Goal: Use online tool/utility: Utilize a website feature to perform a specific function

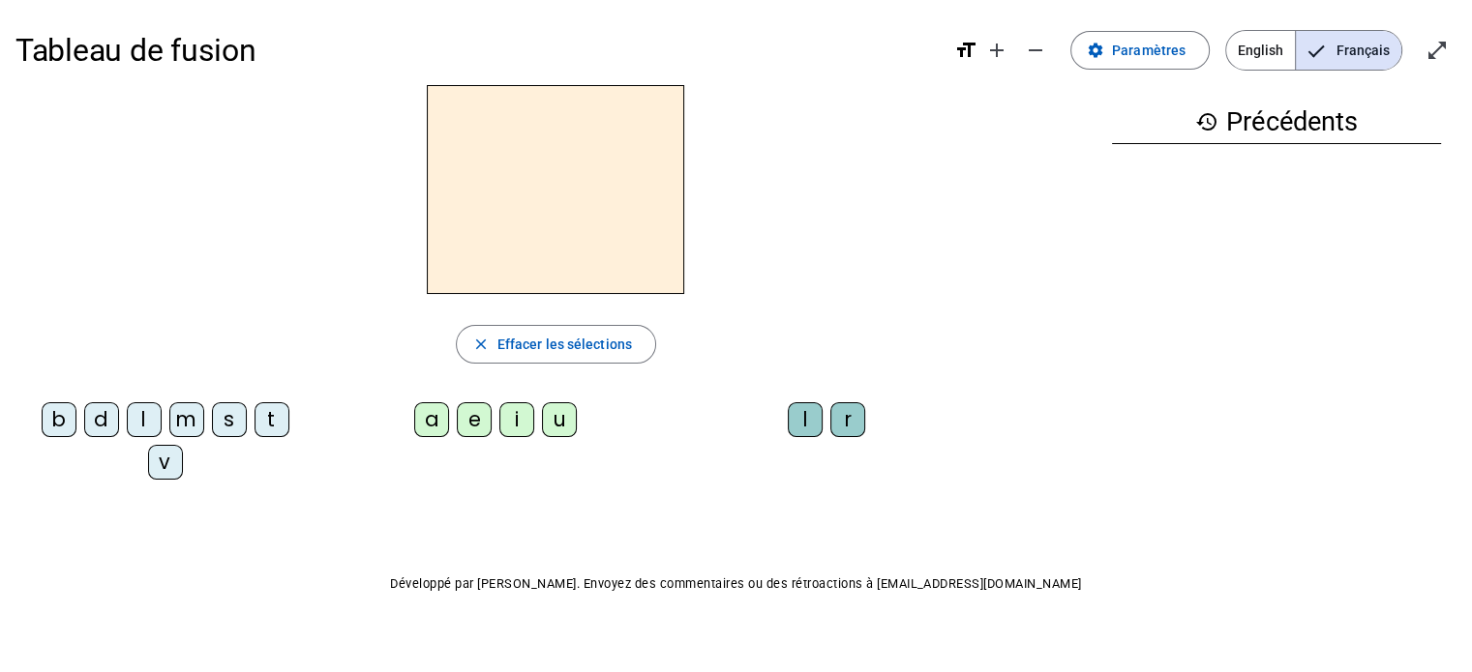
click at [183, 414] on div "m" at bounding box center [186, 420] width 35 height 35
click at [422, 419] on div "a" at bounding box center [431, 420] width 35 height 35
click at [274, 418] on div "t" at bounding box center [271, 420] width 35 height 35
click at [153, 417] on div "l" at bounding box center [144, 420] width 35 height 35
click at [272, 421] on div "t" at bounding box center [271, 420] width 35 height 35
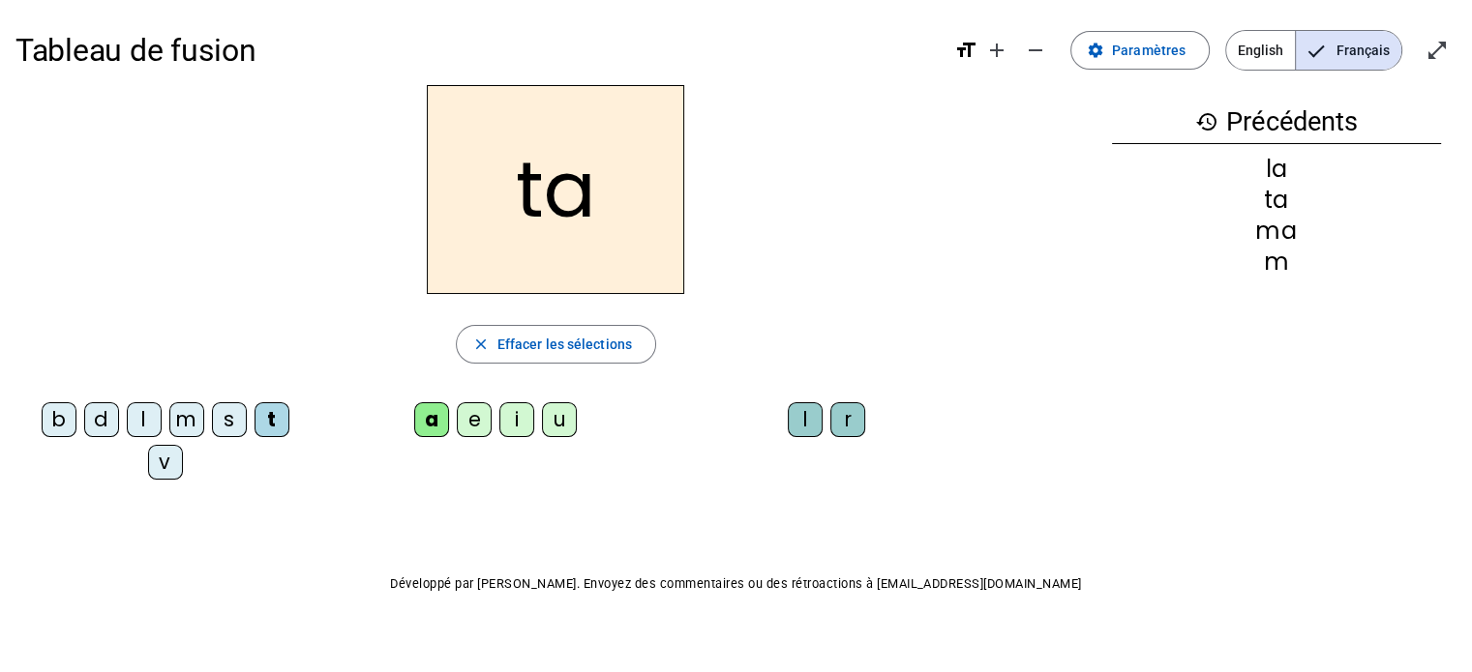
click at [150, 413] on div "l" at bounding box center [144, 420] width 35 height 35
click at [224, 417] on div "s" at bounding box center [229, 420] width 35 height 35
click at [811, 417] on div "l" at bounding box center [805, 420] width 35 height 35
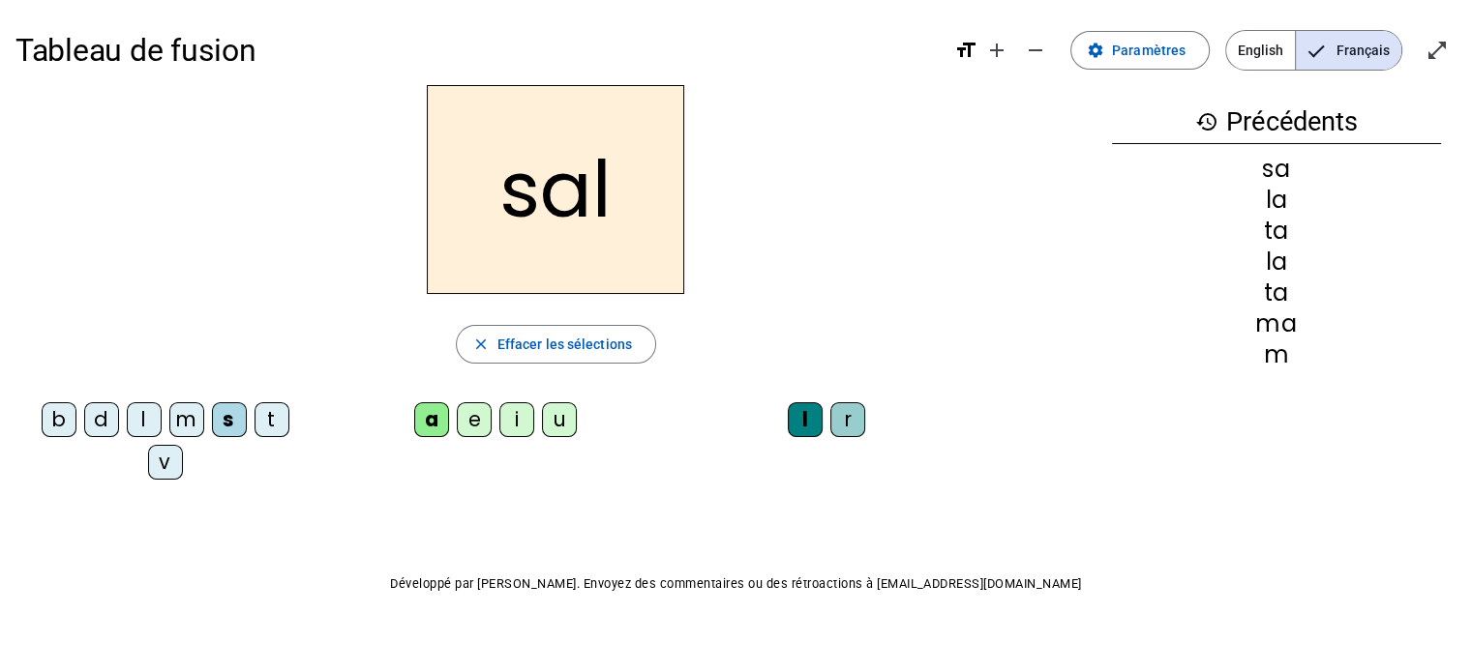
click at [55, 420] on div "b" at bounding box center [59, 420] width 35 height 35
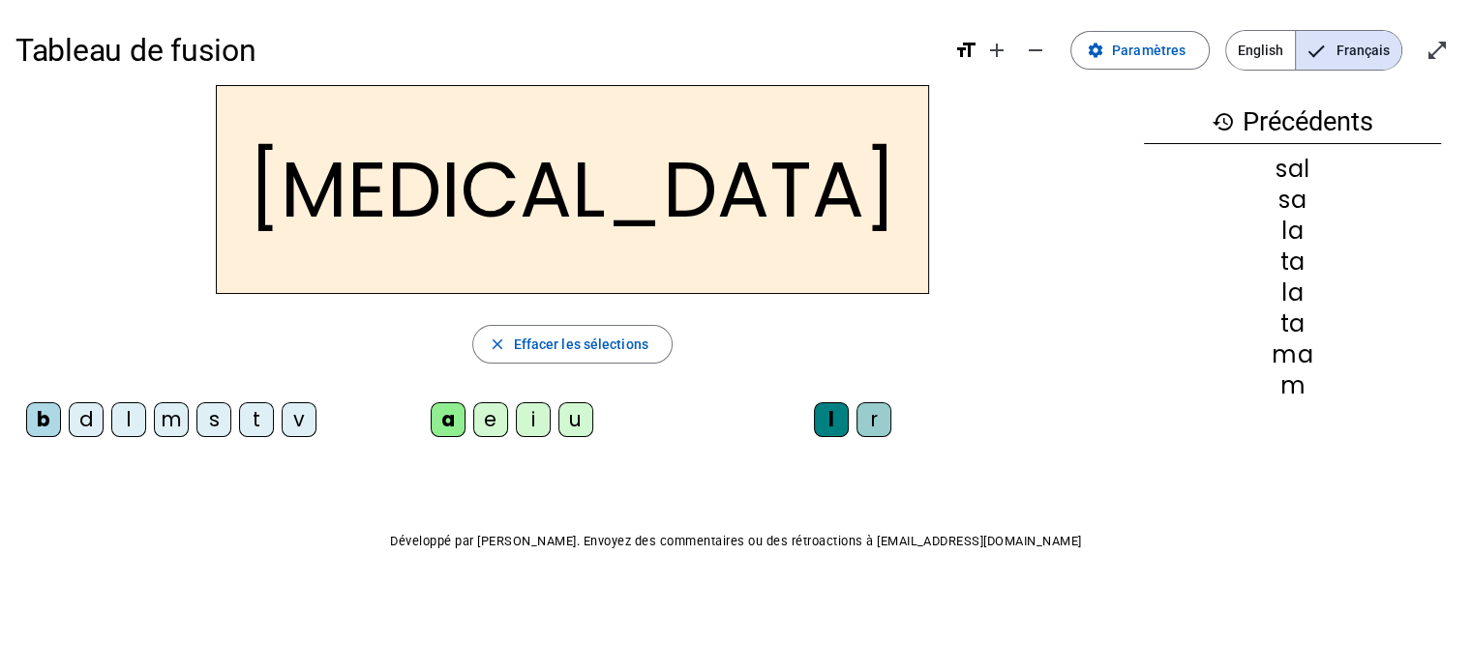
click at [189, 425] on div "m" at bounding box center [171, 420] width 35 height 35
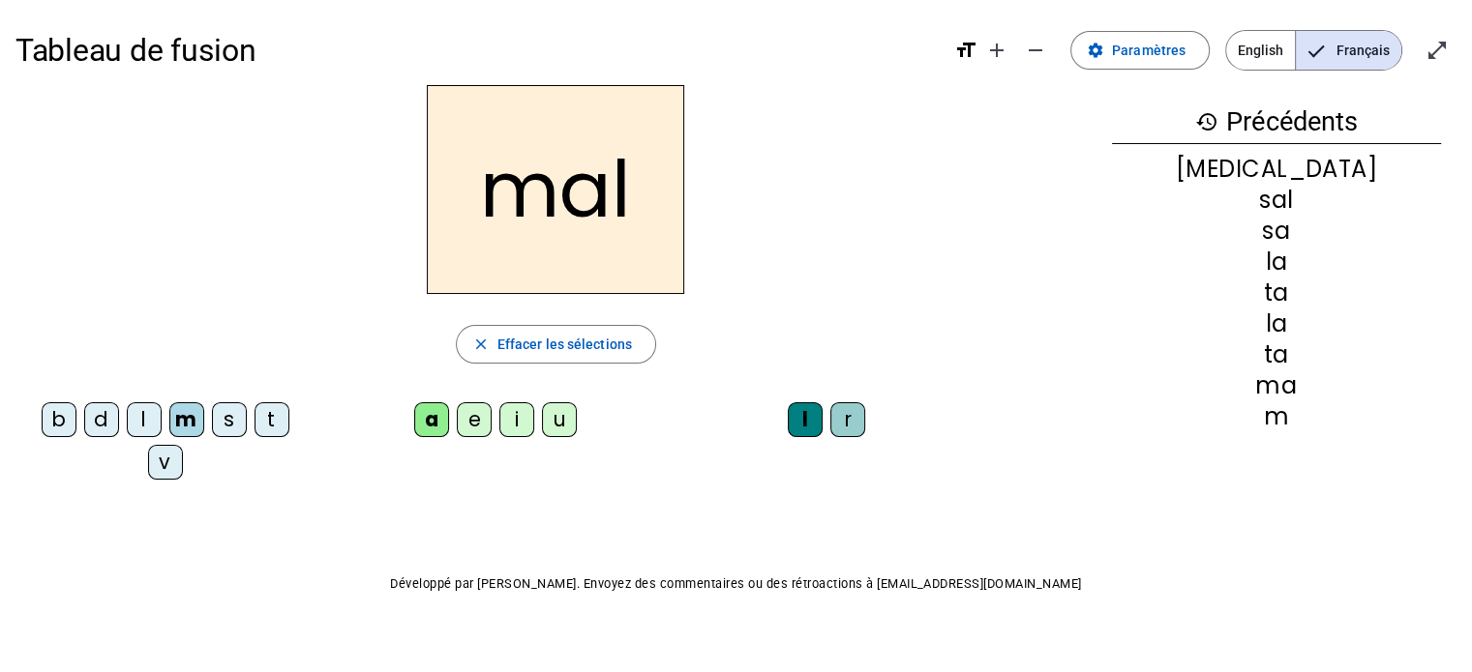
click at [511, 410] on div "i" at bounding box center [516, 420] width 35 height 35
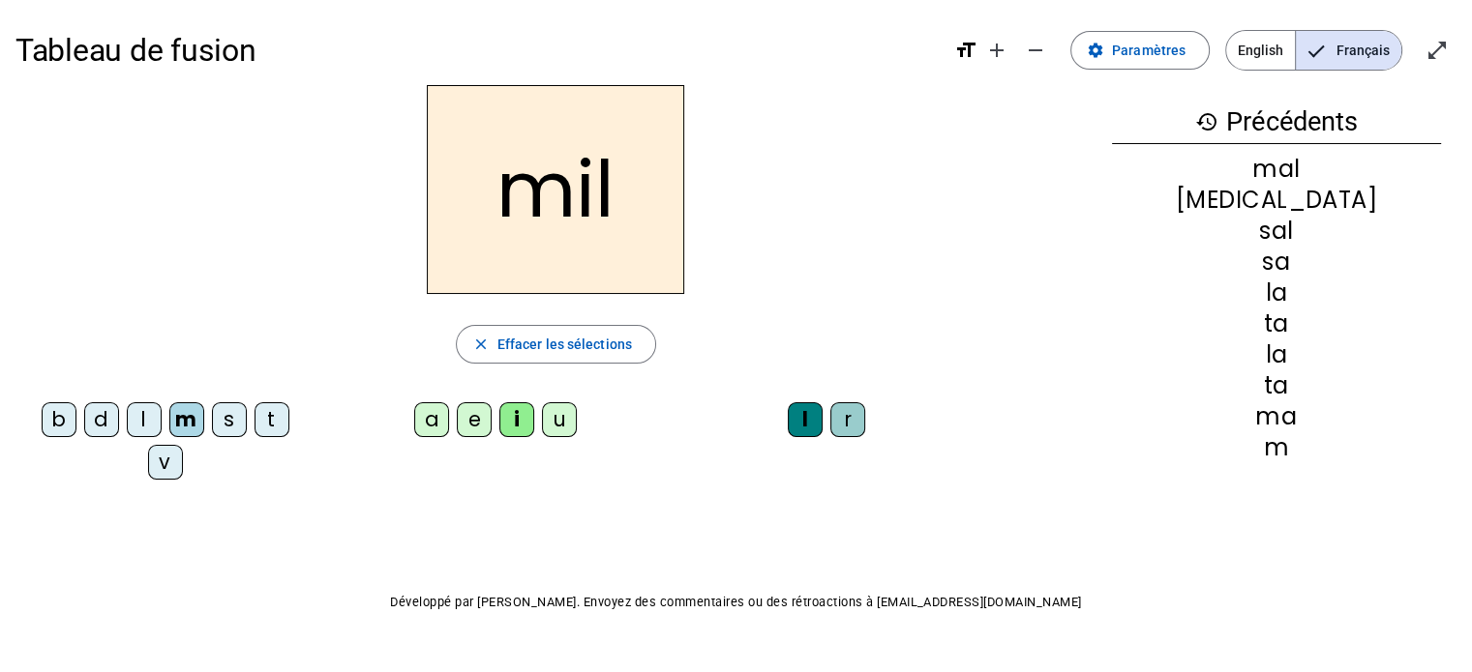
click at [239, 418] on div "s" at bounding box center [229, 420] width 35 height 35
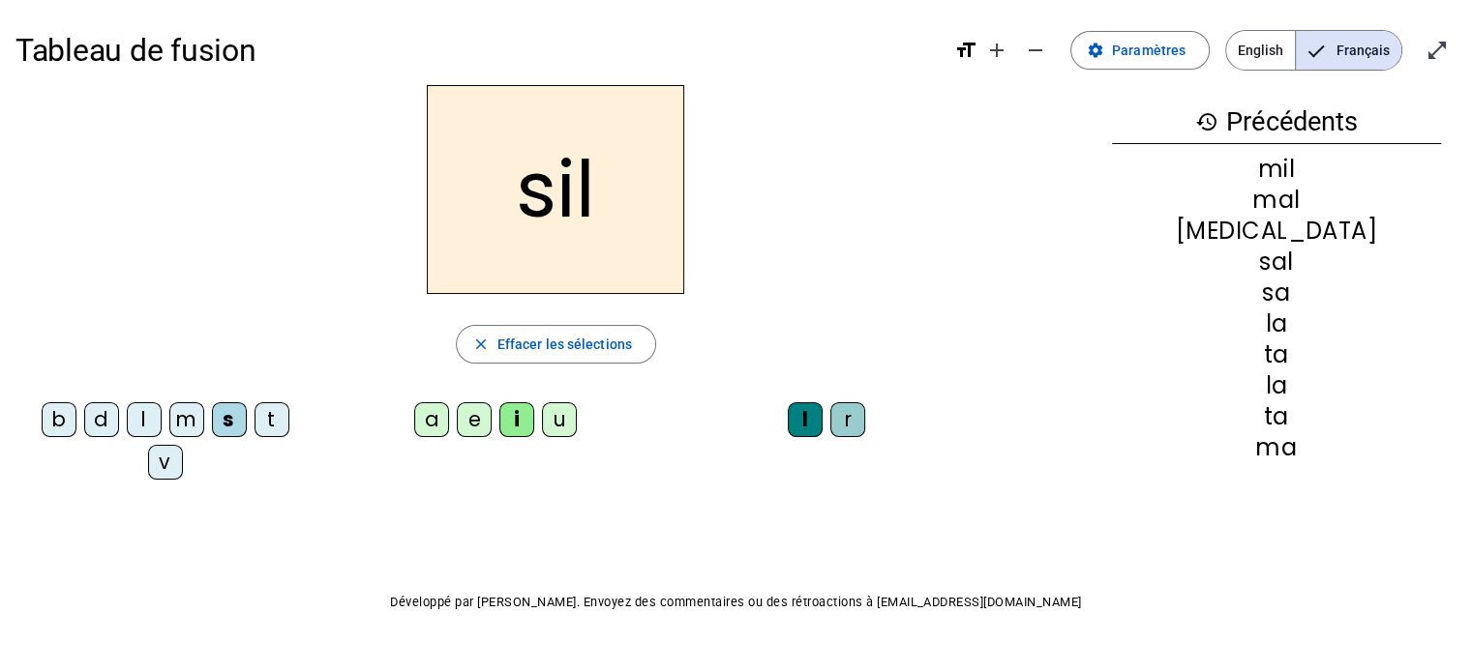
click at [794, 411] on div "l" at bounding box center [805, 420] width 35 height 35
click at [807, 421] on div "l" at bounding box center [805, 420] width 35 height 35
click at [813, 423] on div "l" at bounding box center [805, 420] width 35 height 35
click at [569, 339] on span "Effacer les sélections" at bounding box center [564, 344] width 134 height 23
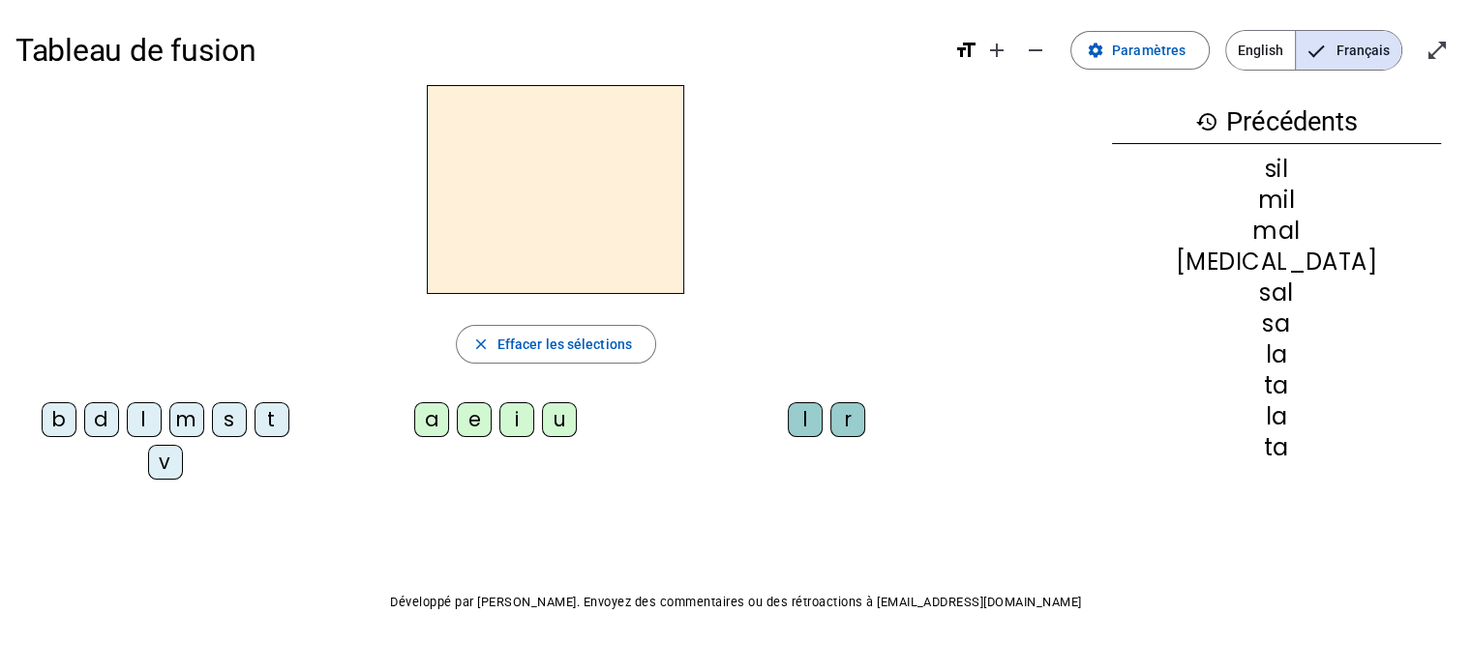
click at [223, 415] on div "s" at bounding box center [229, 420] width 35 height 35
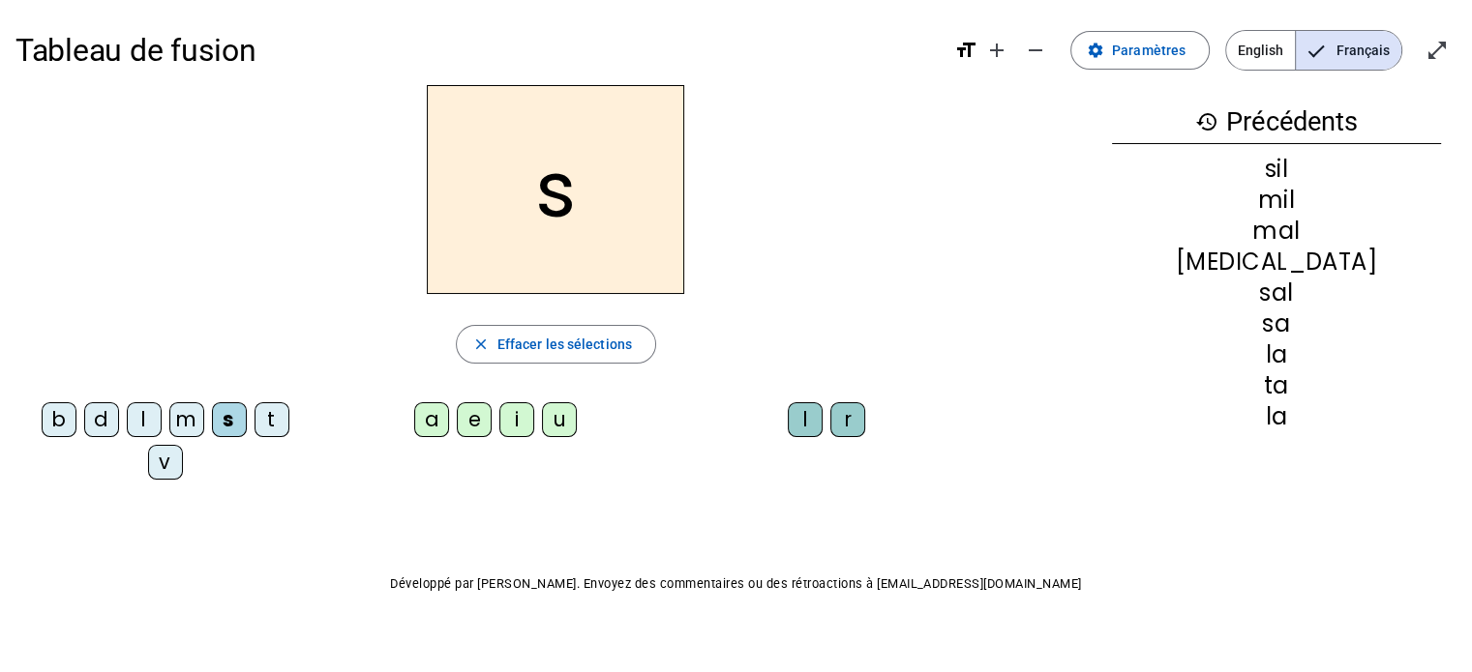
click at [518, 414] on div "i" at bounding box center [516, 420] width 35 height 35
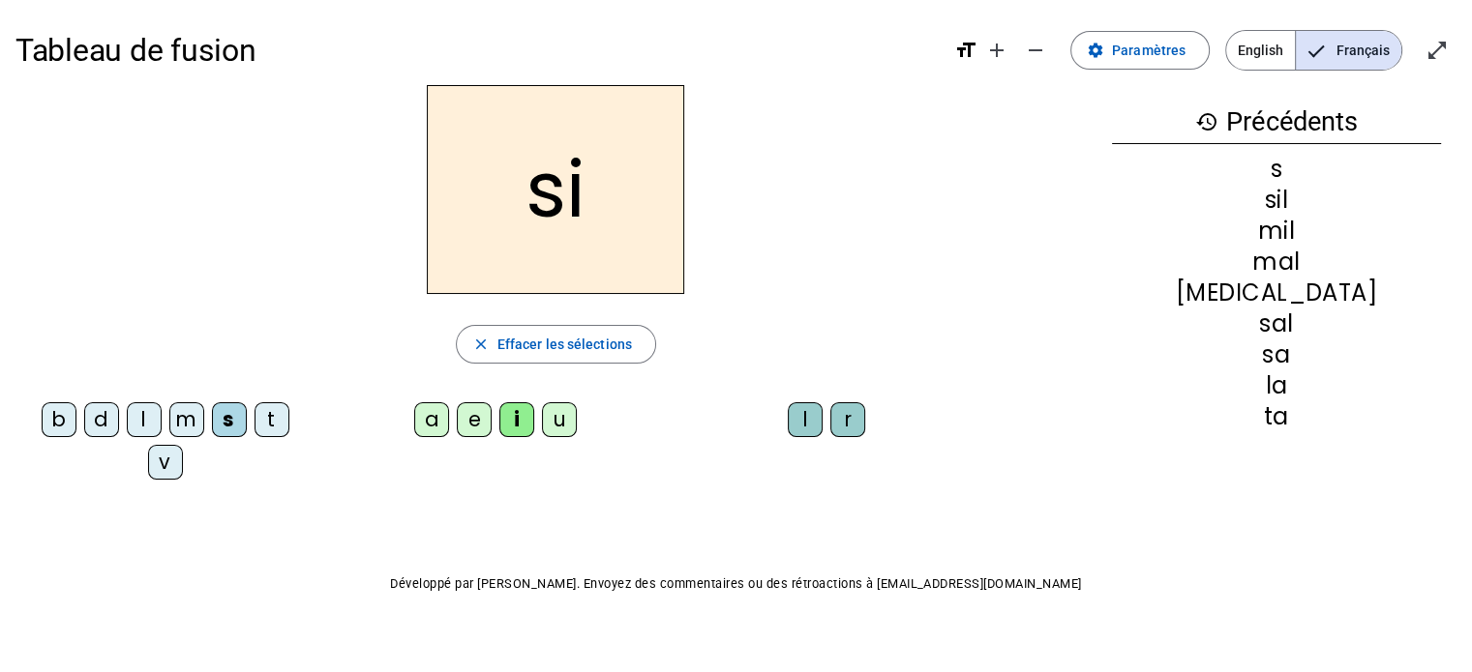
click at [484, 429] on div "e" at bounding box center [474, 420] width 35 height 35
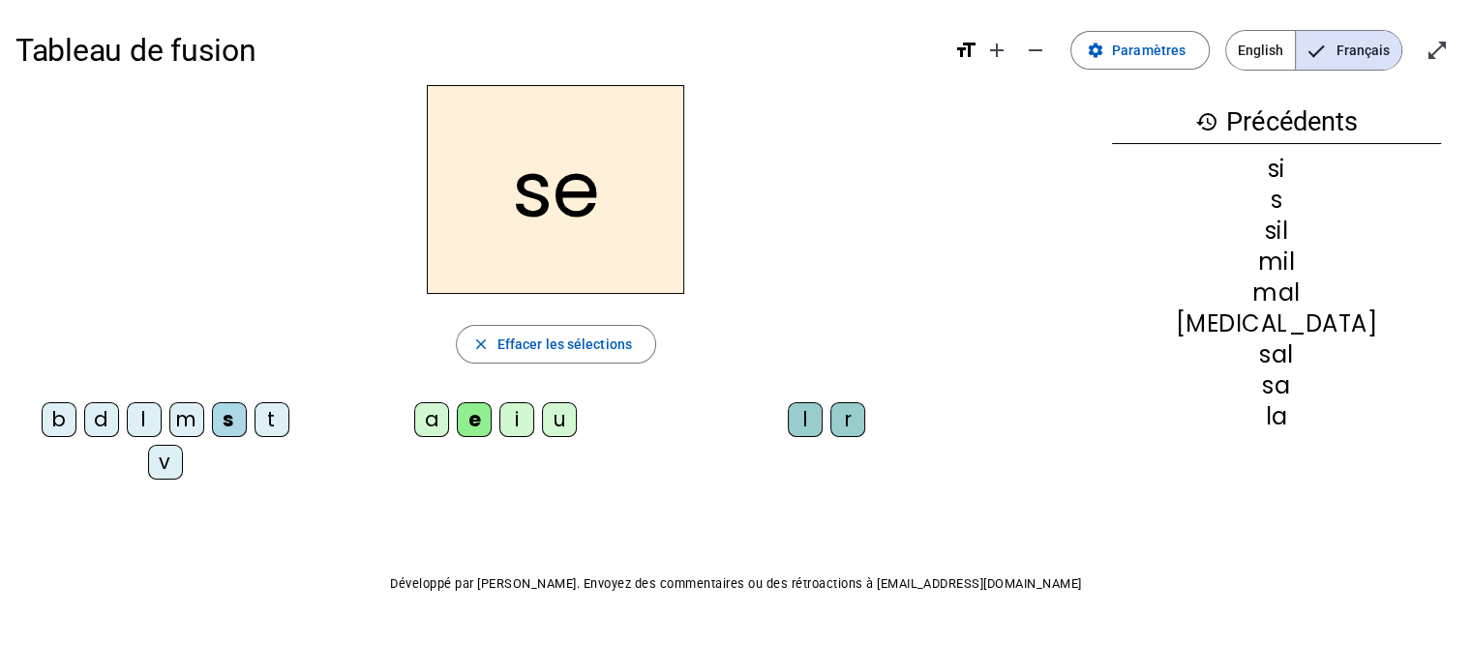
click at [559, 416] on div "u" at bounding box center [559, 420] width 35 height 35
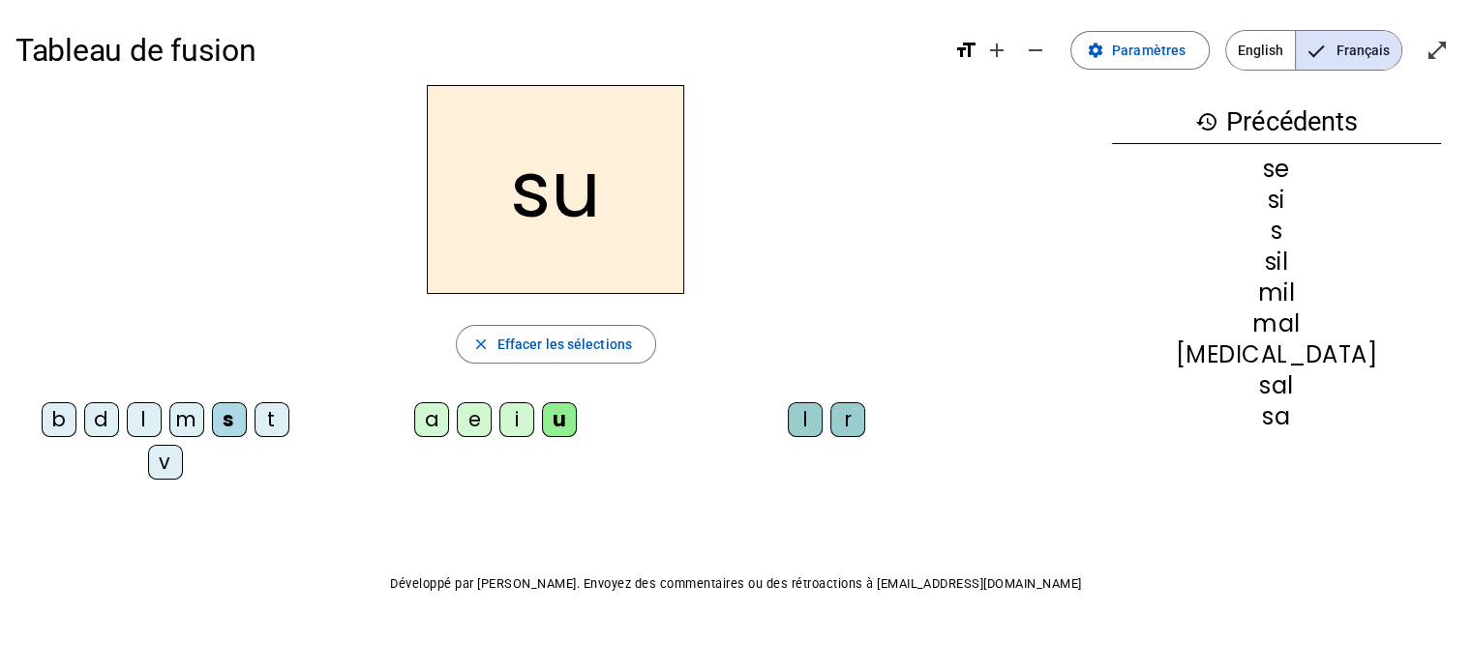
click at [844, 416] on div "r" at bounding box center [847, 420] width 35 height 35
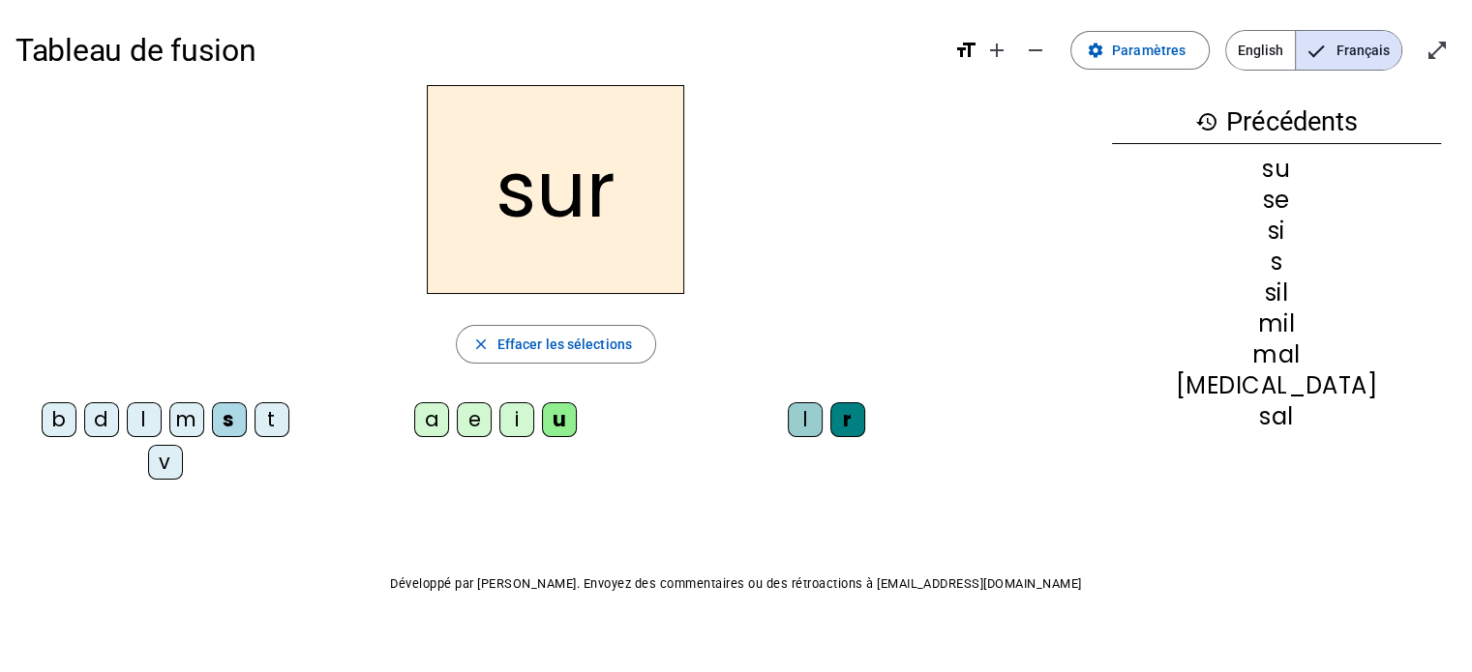
click at [186, 409] on div "m" at bounding box center [186, 420] width 35 height 35
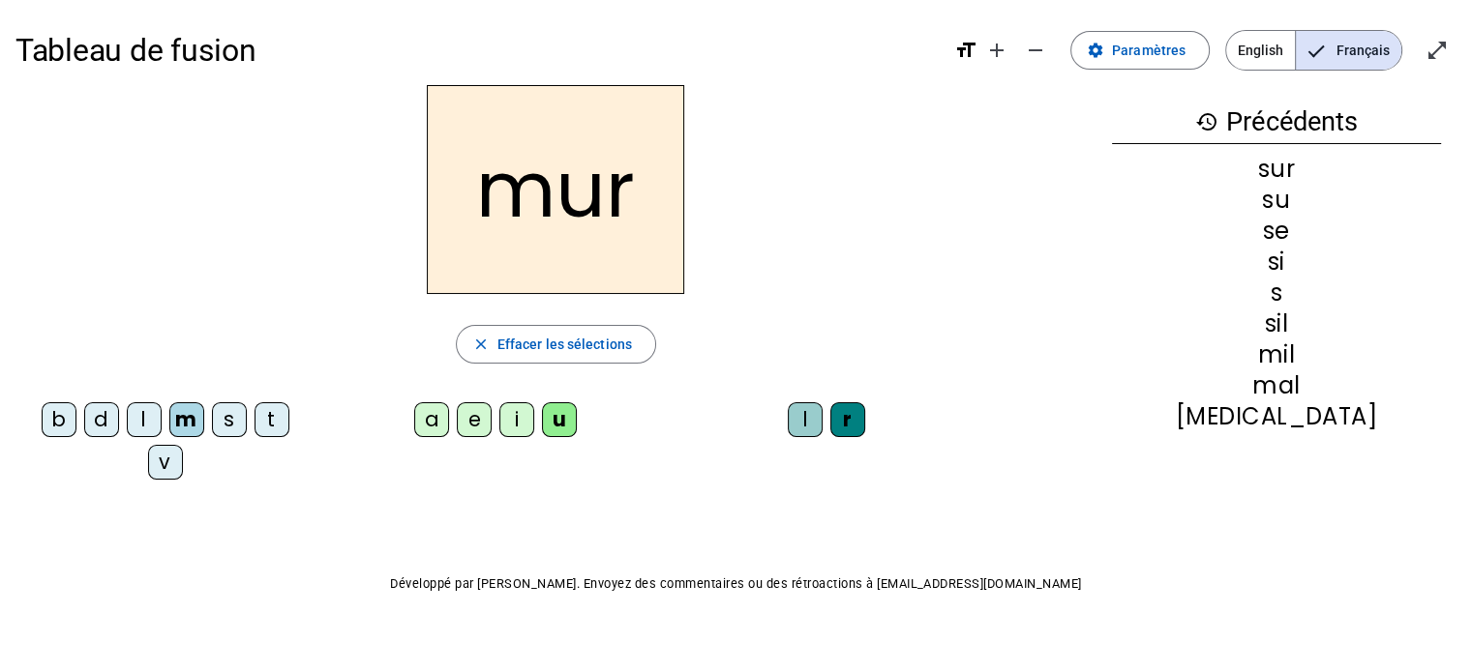
click at [93, 421] on div "d" at bounding box center [101, 420] width 35 height 35
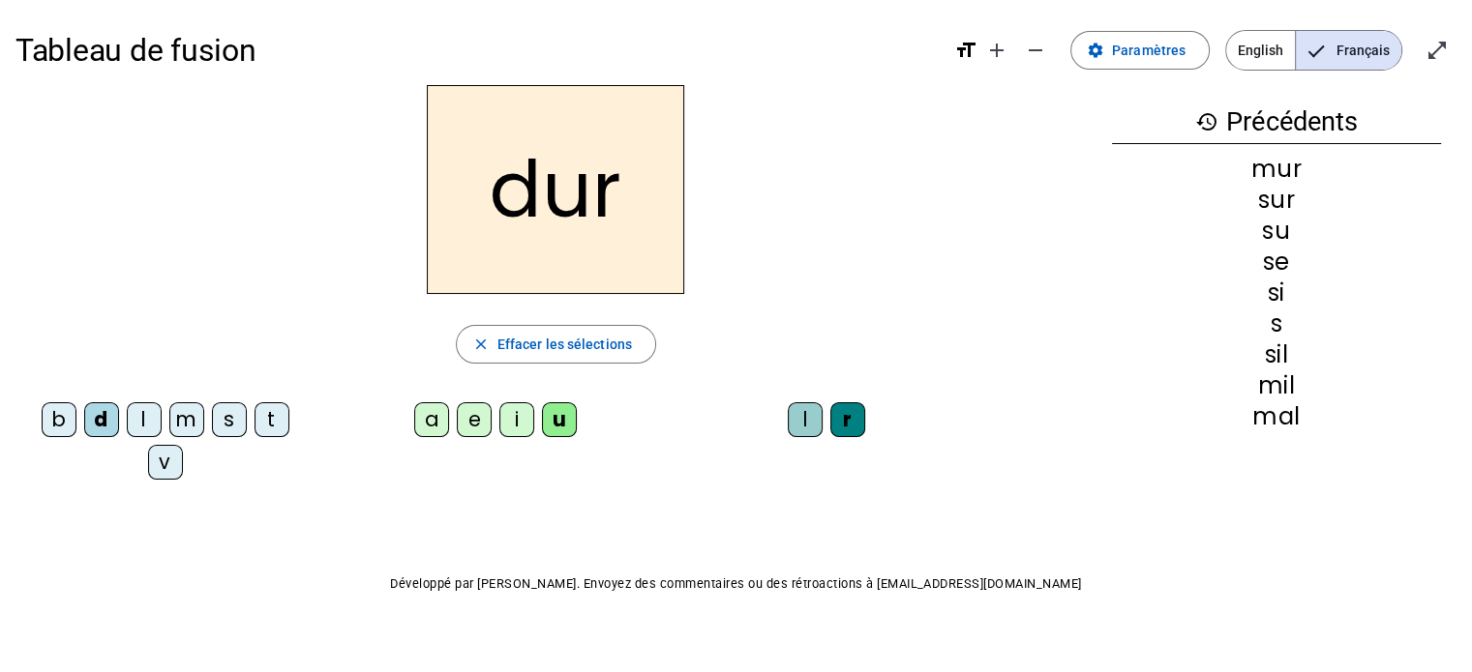
drag, startPoint x: 615, startPoint y: 189, endPoint x: 742, endPoint y: 307, distance: 173.2
click at [615, 191] on h2 "dur" at bounding box center [555, 189] width 257 height 209
click at [836, 423] on div "r" at bounding box center [847, 420] width 35 height 35
click at [844, 421] on div "r" at bounding box center [847, 420] width 35 height 35
click at [589, 334] on span "Effacer les sélections" at bounding box center [564, 344] width 134 height 23
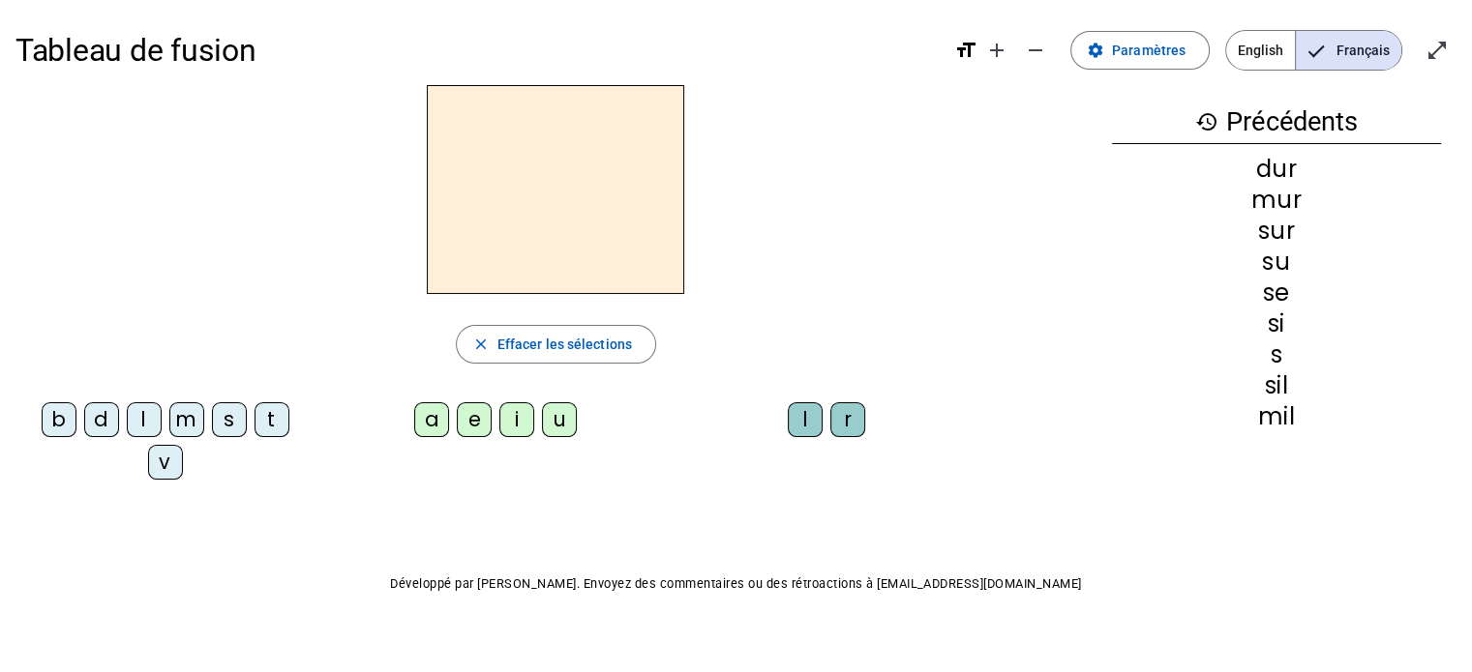
click at [108, 424] on div "d" at bounding box center [101, 420] width 35 height 35
click at [555, 423] on div "u" at bounding box center [559, 420] width 35 height 35
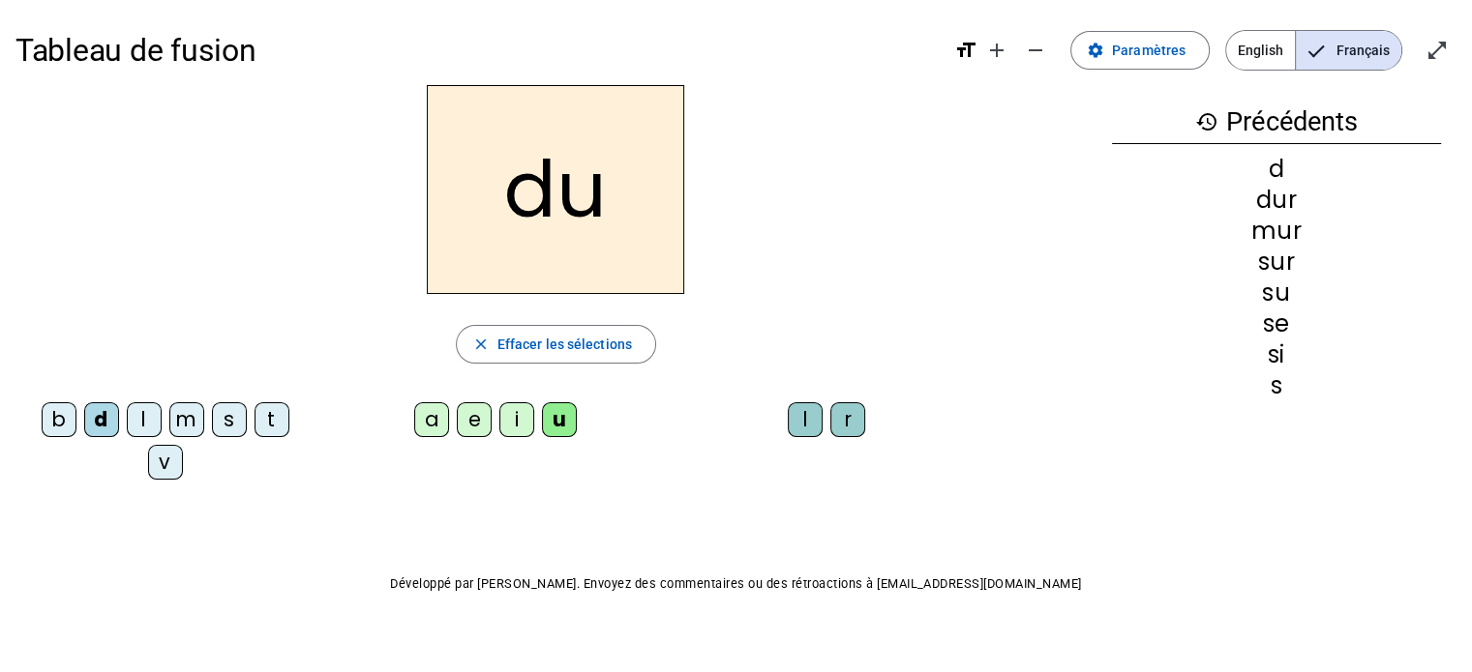
click at [54, 416] on div "b" at bounding box center [59, 420] width 35 height 35
click at [168, 453] on div "v" at bounding box center [165, 462] width 35 height 35
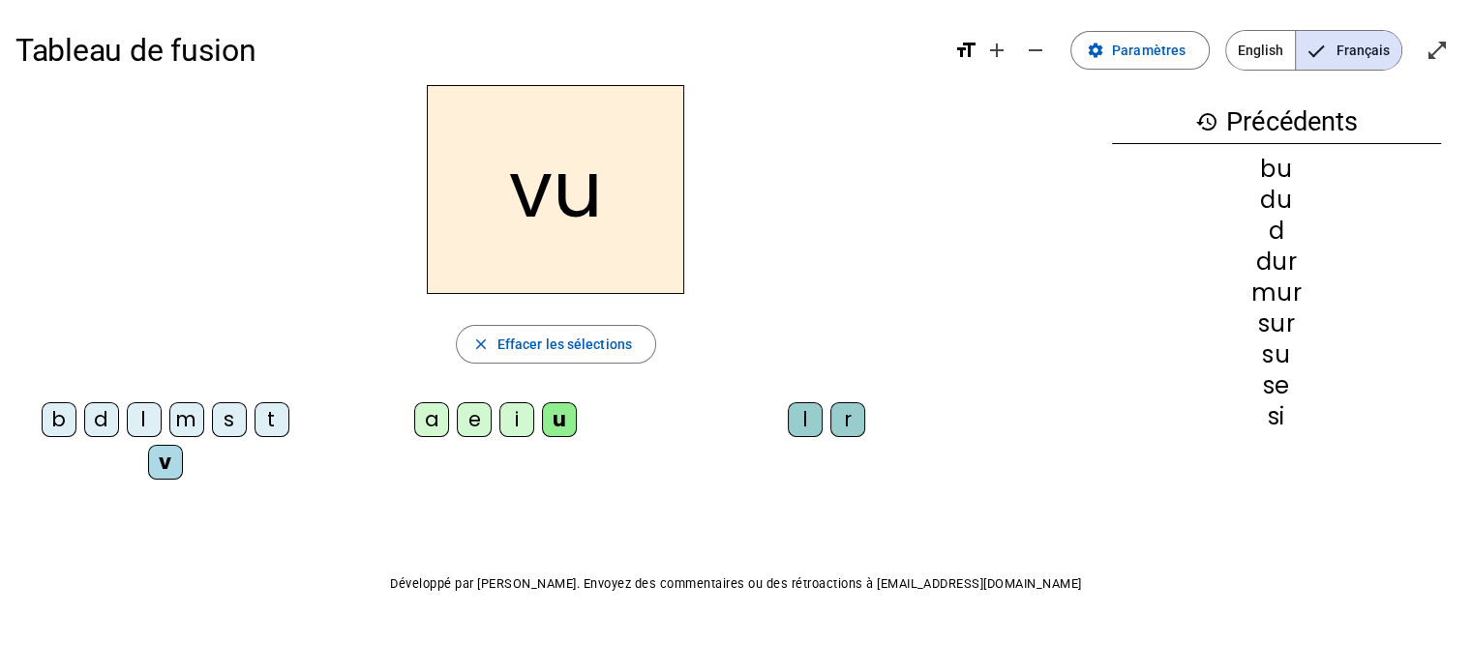
click at [267, 421] on div "t" at bounding box center [271, 420] width 35 height 35
click at [499, 418] on div "i" at bounding box center [516, 420] width 35 height 35
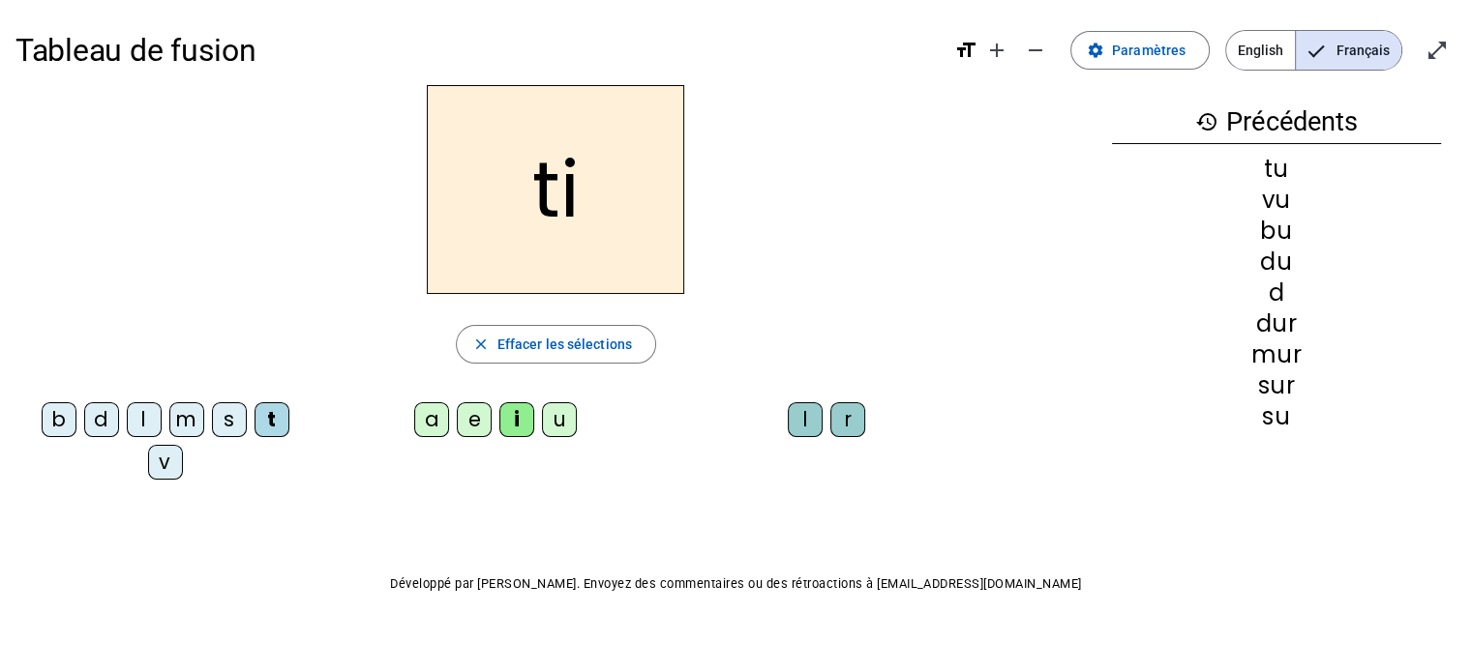
click at [464, 422] on div "e" at bounding box center [474, 420] width 35 height 35
click at [137, 419] on div "l" at bounding box center [144, 420] width 35 height 35
